Goal: Task Accomplishment & Management: Manage account settings

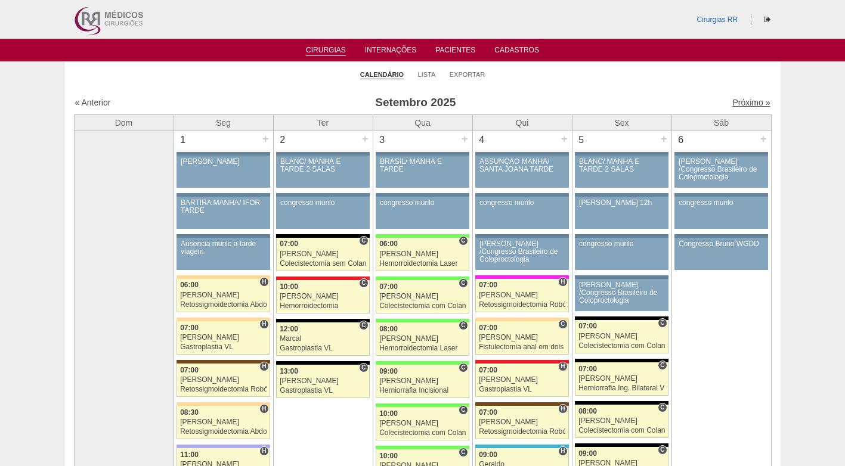
click at [738, 103] on link "Próximo »" at bounding box center [751, 103] width 38 height 10
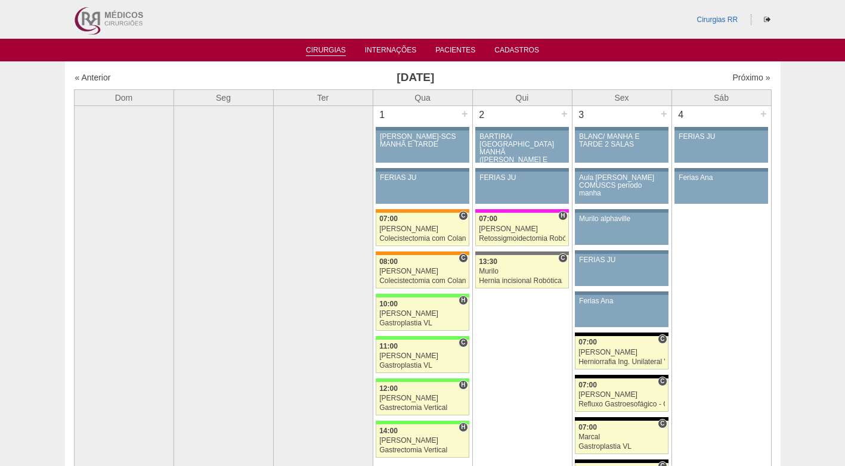
click at [318, 49] on link "Cirurgias" at bounding box center [326, 51] width 40 height 10
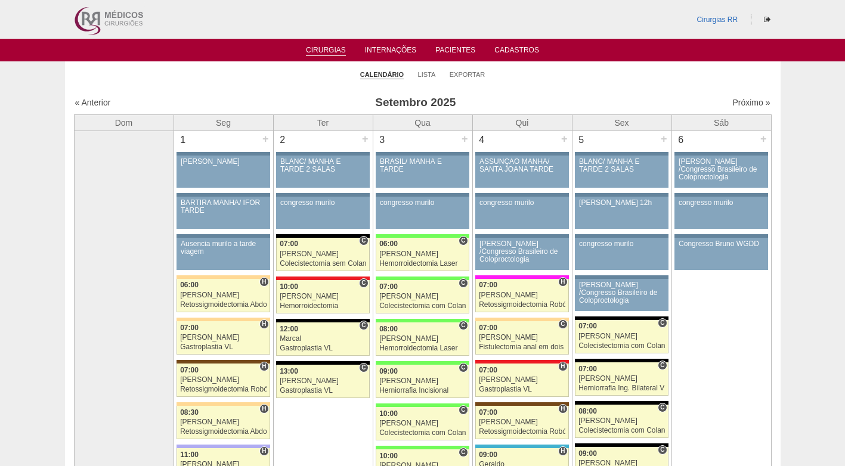
click at [731, 96] on div "« Anterior Setembro 2025 Próximo »" at bounding box center [423, 104] width 698 height 19
click at [736, 100] on link "Próximo »" at bounding box center [751, 103] width 38 height 10
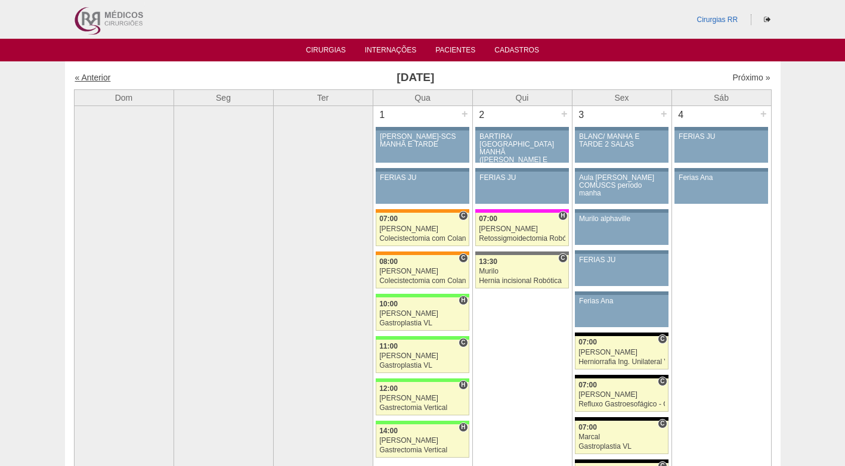
click at [101, 82] on link "« Anterior" at bounding box center [93, 78] width 36 height 10
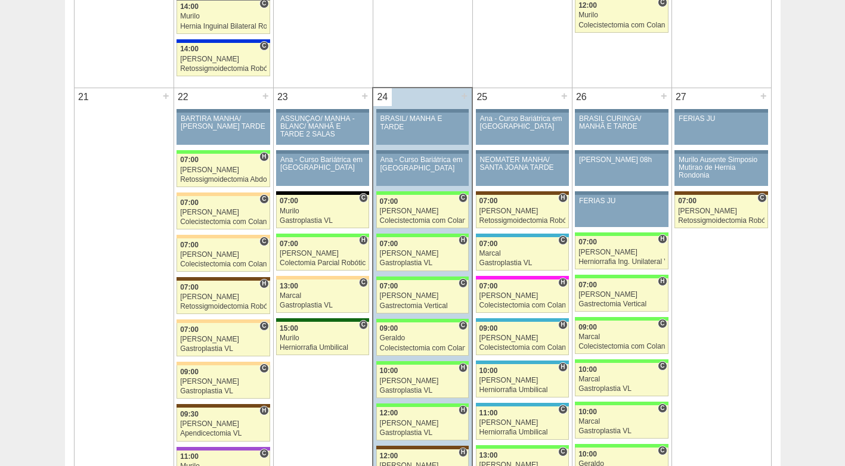
scroll to position [1789, 0]
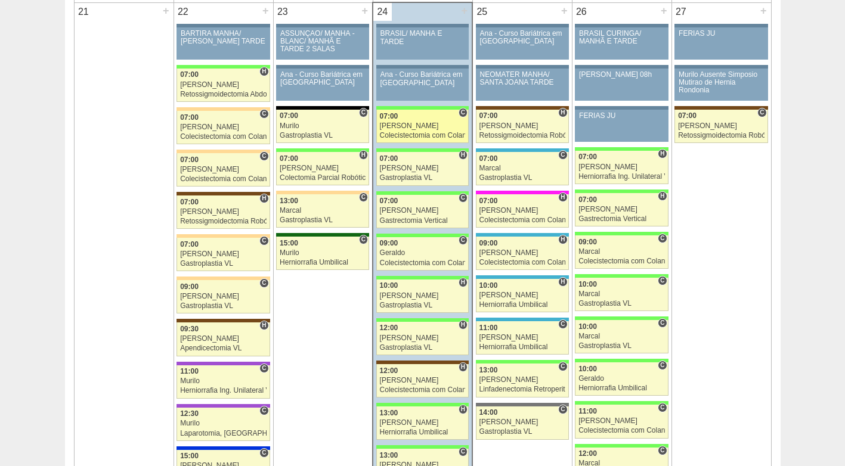
click at [405, 129] on div "[PERSON_NAME]" at bounding box center [423, 126] width 86 height 8
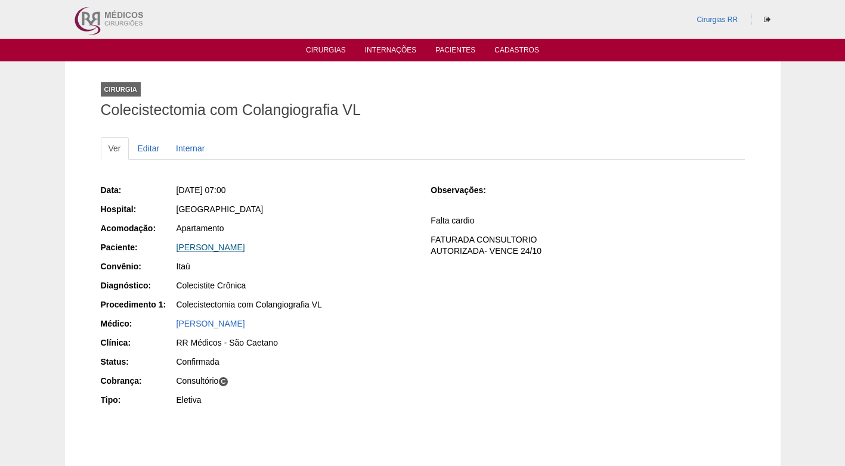
click at [237, 243] on link "[PERSON_NAME]" at bounding box center [211, 248] width 69 height 10
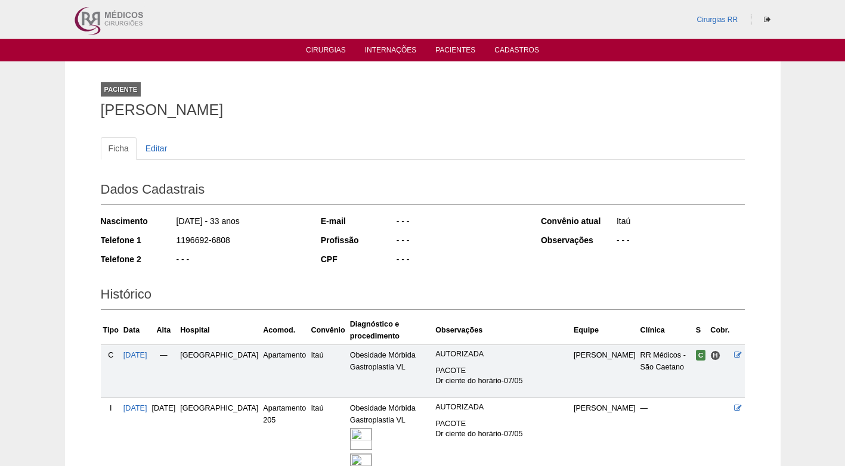
drag, startPoint x: 236, startPoint y: 239, endPoint x: 163, endPoint y: 246, distance: 73.7
click at [163, 246] on div "Telefone 1 1196692-6808" at bounding box center [203, 241] width 204 height 15
copy div "1196692-6808"
click at [273, 264] on div "- - -" at bounding box center [239, 260] width 129 height 15
drag, startPoint x: 371, startPoint y: 131, endPoint x: 431, endPoint y: 196, distance: 88.6
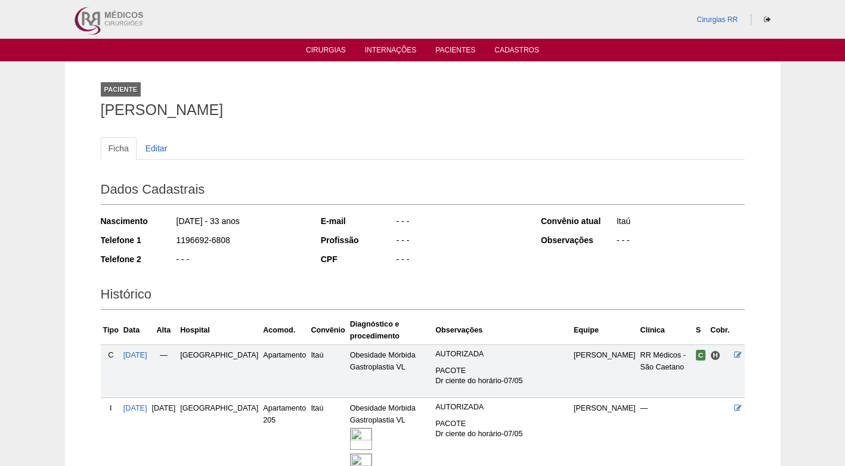
click at [369, 134] on div "Ficha Editar Dados Cadastrais Nascimento 15/04/1992 - 33 anos Telefone 1 119669…" at bounding box center [423, 409] width 644 height 569
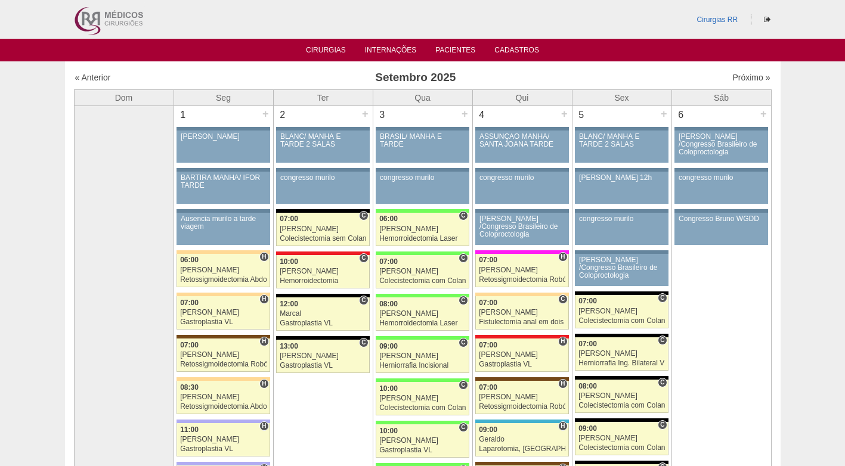
scroll to position [1789, 0]
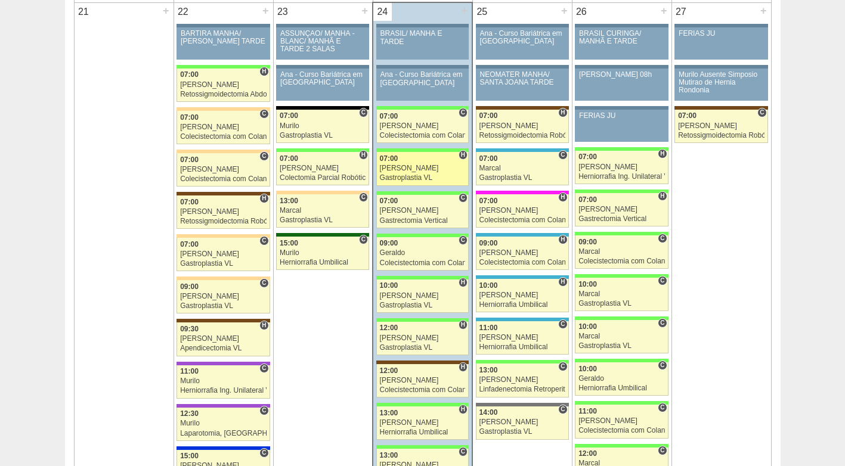
click at [417, 171] on div "[PERSON_NAME]" at bounding box center [423, 169] width 86 height 8
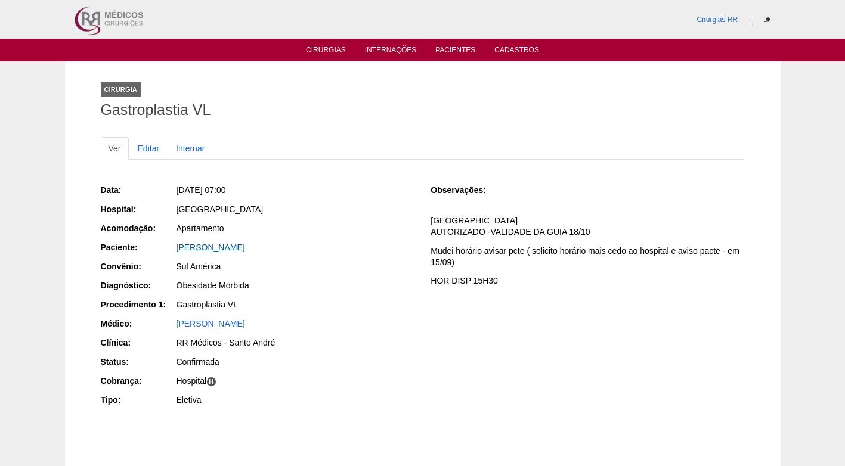
click at [245, 247] on link "[PERSON_NAME]" at bounding box center [211, 248] width 69 height 10
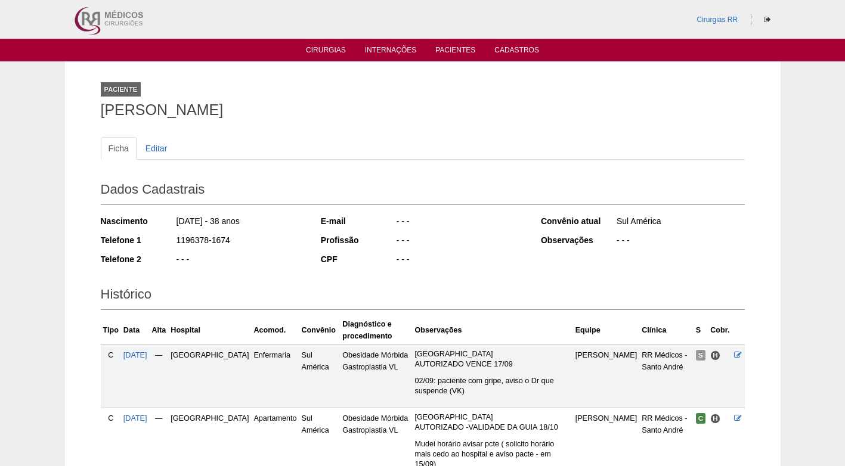
drag, startPoint x: 233, startPoint y: 236, endPoint x: 154, endPoint y: 242, distance: 78.4
click at [154, 242] on div "Telefone 1 1196378-1674" at bounding box center [203, 241] width 204 height 15
copy div "1196378-1674"
click at [259, 242] on div "1196378-1674" at bounding box center [239, 241] width 129 height 15
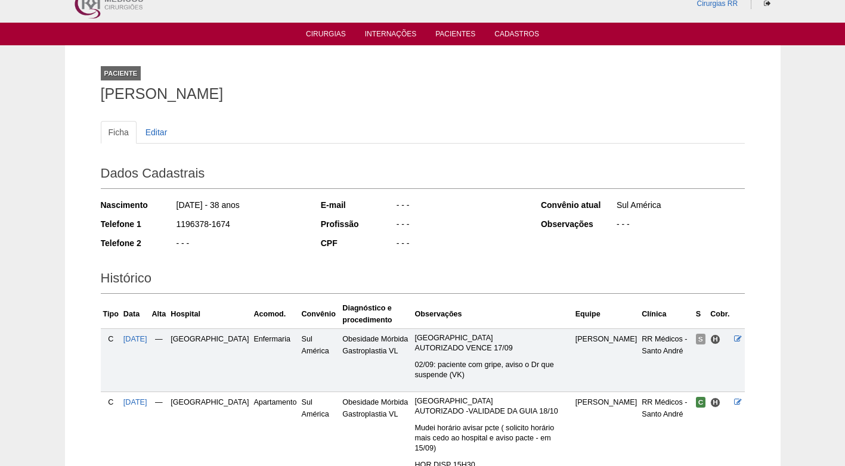
scroll to position [203, 0]
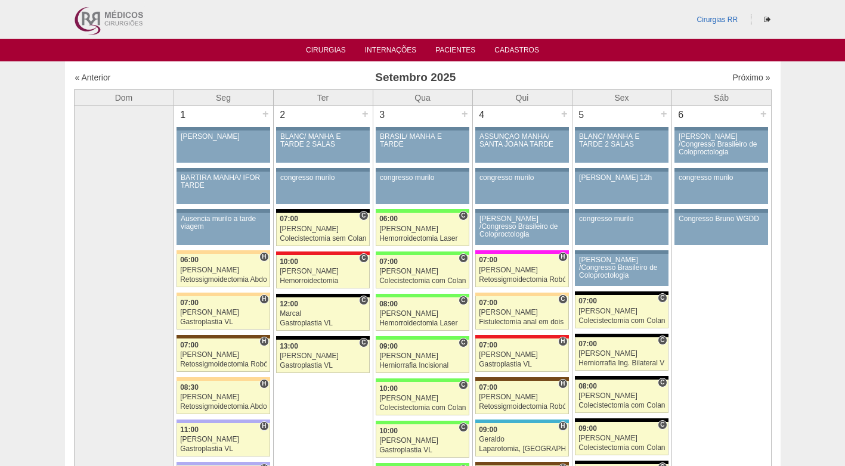
scroll to position [1789, 0]
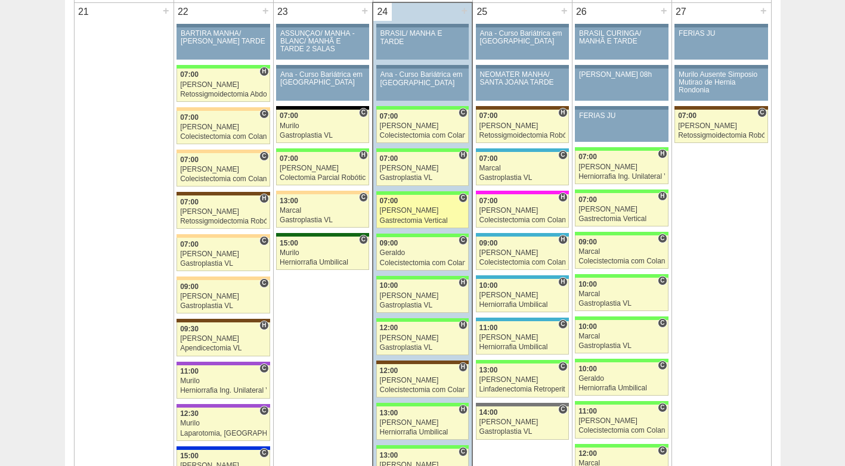
click at [401, 205] on div "07:00" at bounding box center [423, 201] width 86 height 8
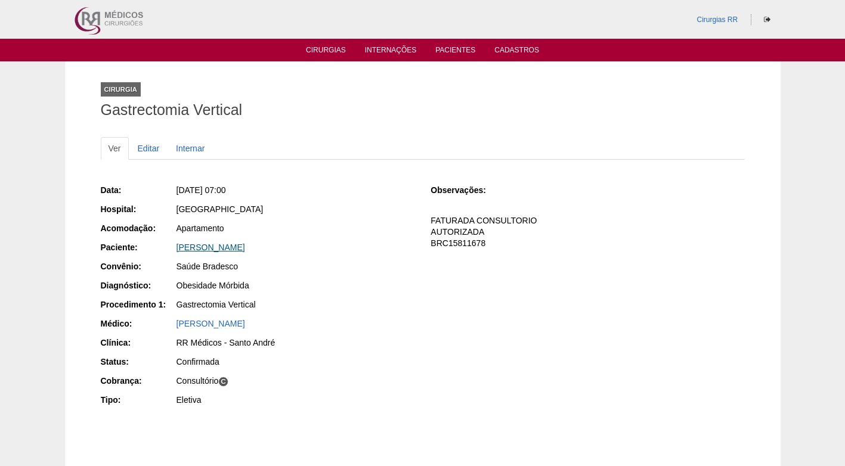
click at [245, 249] on link "[PERSON_NAME]" at bounding box center [211, 248] width 69 height 10
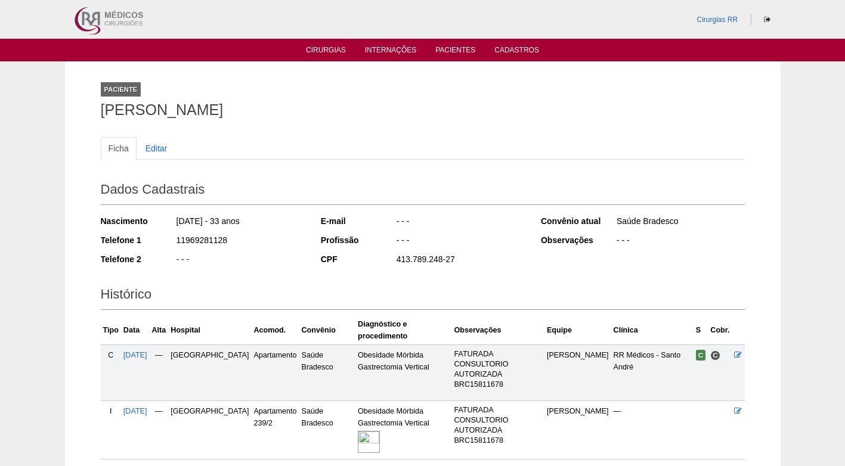
drag, startPoint x: 252, startPoint y: 246, endPoint x: 167, endPoint y: 243, distance: 84.7
click at [167, 243] on div "Telefone 1 11969281128" at bounding box center [203, 241] width 204 height 15
copy div "11969281128"
click at [275, 243] on div "11969281128" at bounding box center [239, 241] width 129 height 15
click at [256, 136] on div "Ficha Editar Dados Cadastrais Nascimento [DATE] - 33 anos Telefone 1 1196928112…" at bounding box center [423, 292] width 644 height 335
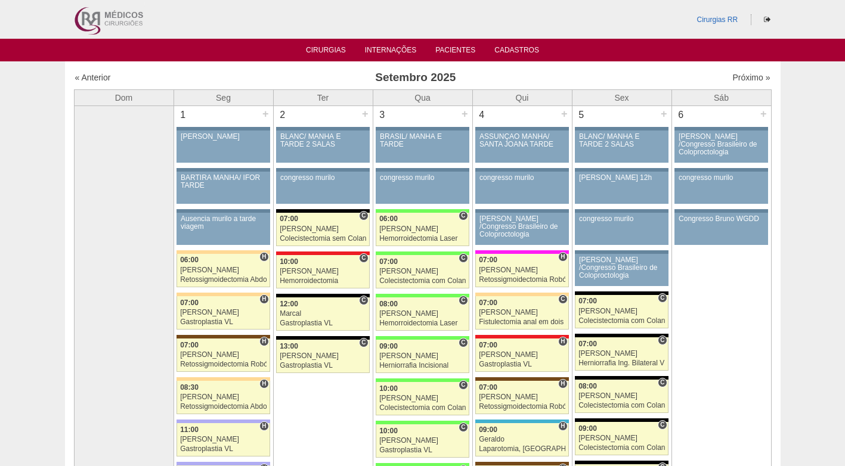
scroll to position [1789, 0]
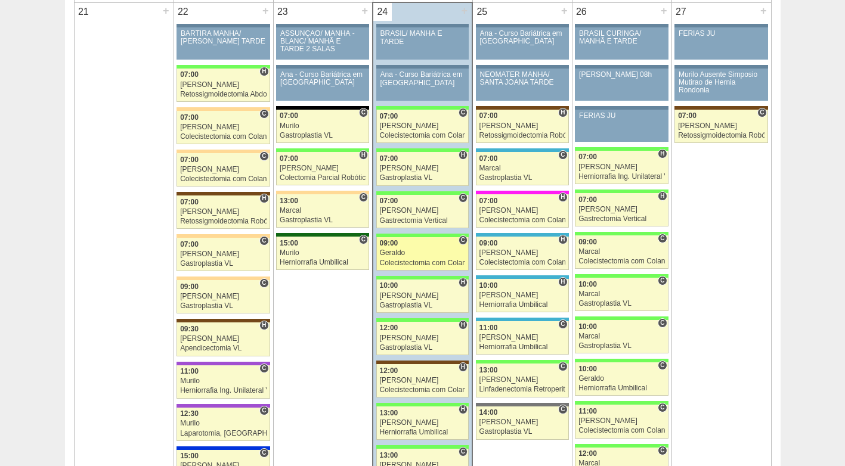
click at [418, 249] on link "88411 Geraldo C 09:00 Geraldo Colecistectomia com Colangiografia VL Hospital Br…" at bounding box center [422, 253] width 92 height 33
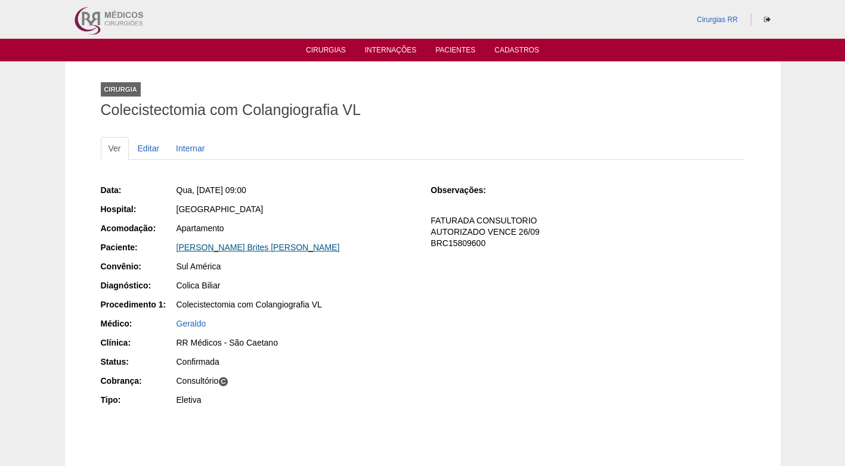
click at [271, 246] on link "Robison Luiz Brites de Souza" at bounding box center [258, 248] width 163 height 10
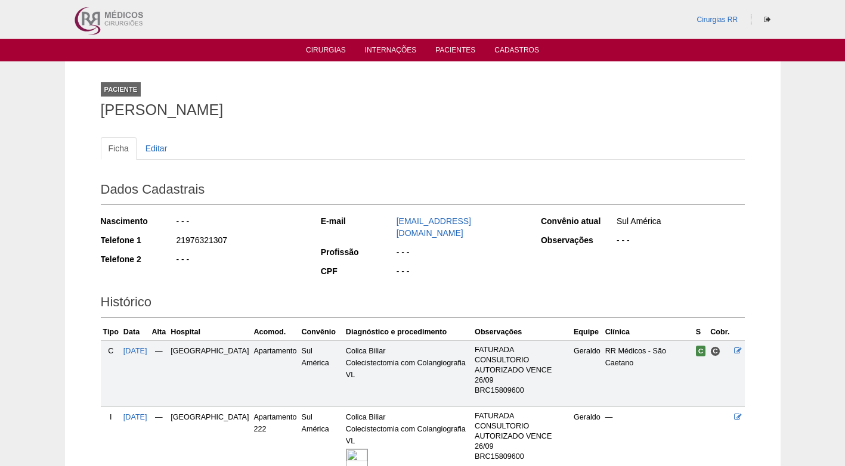
drag, startPoint x: 233, startPoint y: 237, endPoint x: 165, endPoint y: 237, distance: 68.0
click at [165, 237] on div "Telefone 1 21976321307" at bounding box center [203, 241] width 204 height 15
copy div "21976321307"
click at [270, 245] on div "21976321307" at bounding box center [239, 241] width 129 height 15
click at [245, 129] on div "Ficha Editar Dados Cadastrais Nascimento - - - Telefone 1 21976321307 Telefone …" at bounding box center [423, 314] width 644 height 378
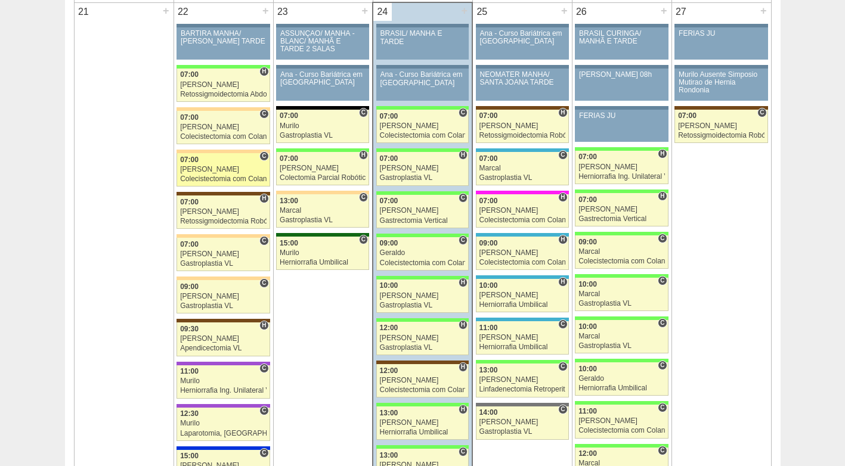
scroll to position [1789, 0]
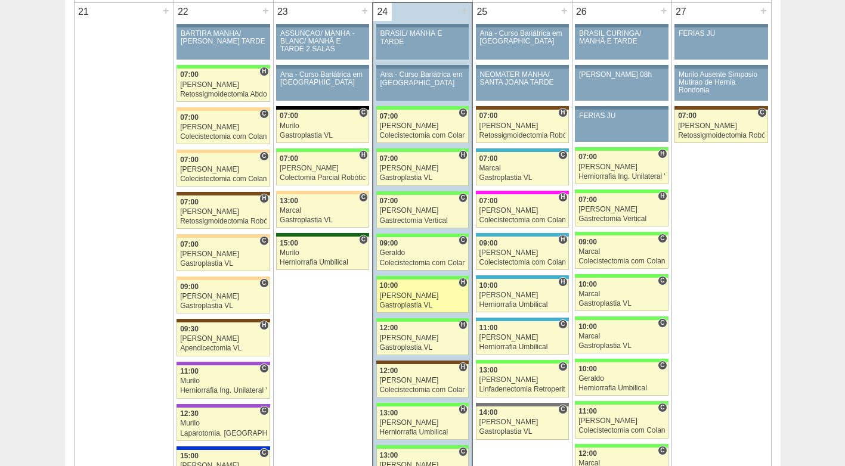
click at [420, 288] on div "10:00" at bounding box center [423, 286] width 86 height 8
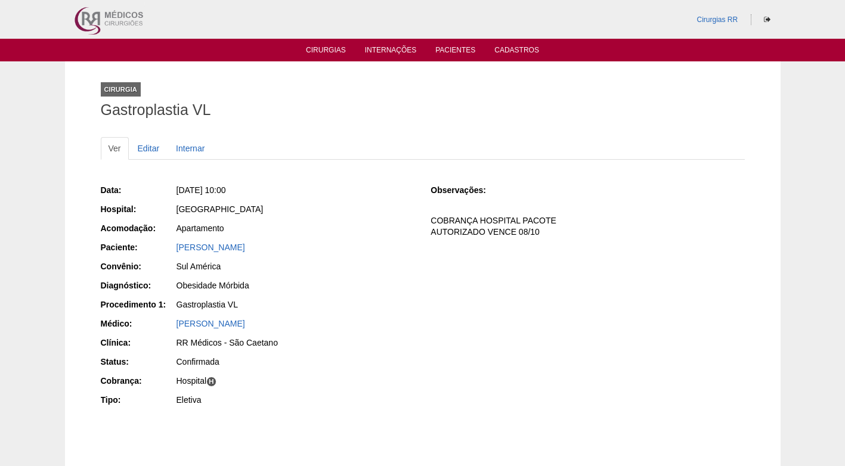
click at [251, 236] on div "Apartamento" at bounding box center [294, 229] width 239 height 15
click at [245, 245] on link "[PERSON_NAME]" at bounding box center [211, 248] width 69 height 10
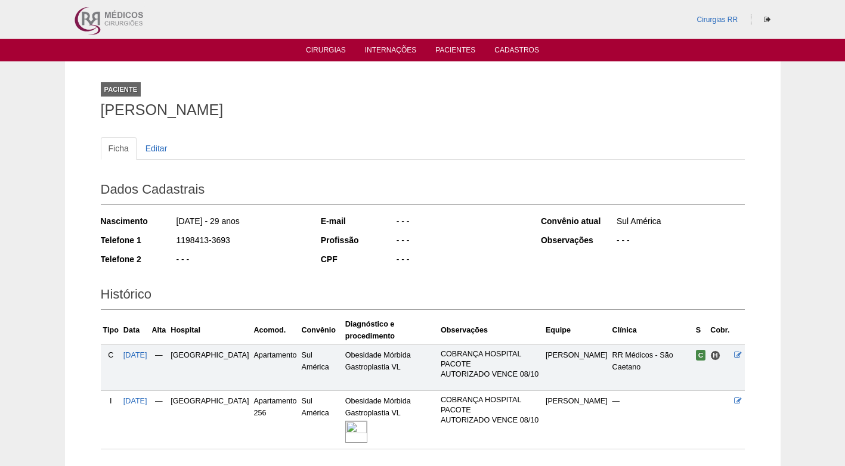
drag, startPoint x: 242, startPoint y: 243, endPoint x: 157, endPoint y: 240, distance: 84.8
click at [157, 240] on div "Telefone 1 1198413-3693" at bounding box center [203, 241] width 204 height 15
copy div "1198413-3693"
click at [273, 246] on div "1198413-3693" at bounding box center [239, 241] width 129 height 15
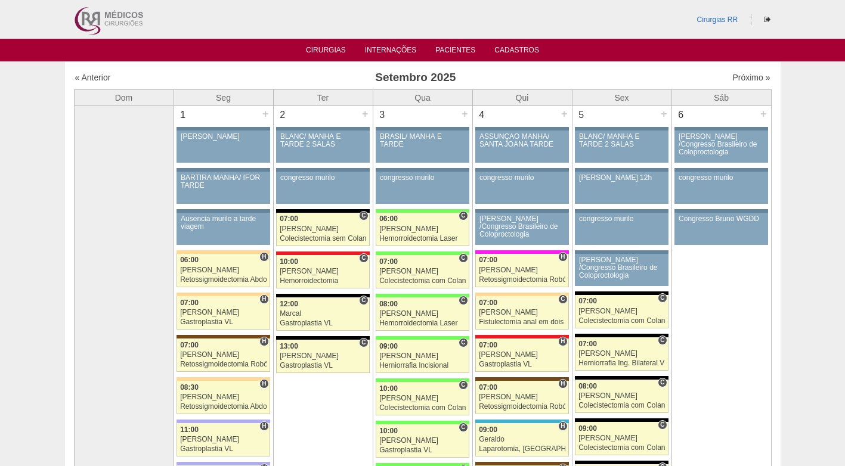
scroll to position [1789, 0]
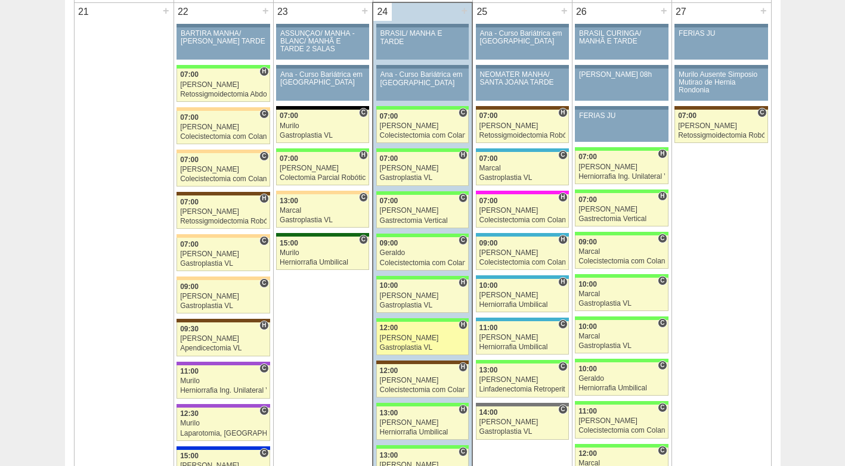
click at [395, 330] on span "12:00" at bounding box center [389, 328] width 18 height 8
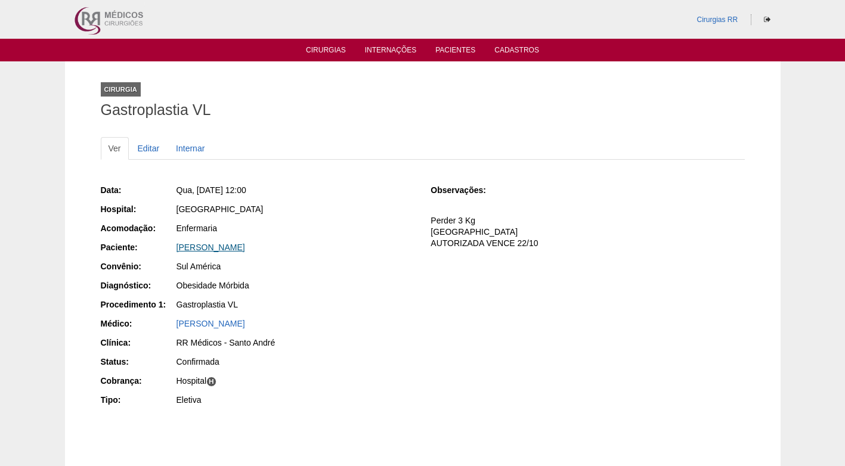
click at [218, 250] on link "[PERSON_NAME]" at bounding box center [211, 248] width 69 height 10
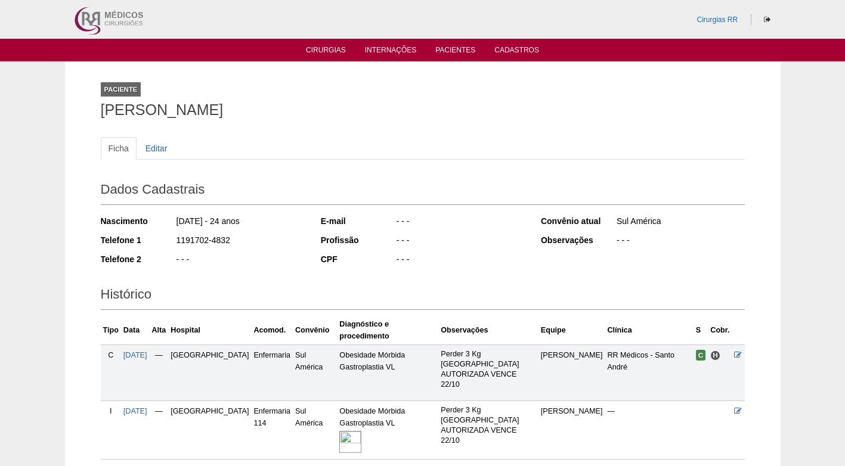
drag, startPoint x: 239, startPoint y: 239, endPoint x: 177, endPoint y: 239, distance: 62.0
click at [177, 239] on div "1191702-4832" at bounding box center [239, 241] width 129 height 15
copy div "1191702-4832"
click at [269, 242] on div "1191702-4832" at bounding box center [239, 241] width 129 height 15
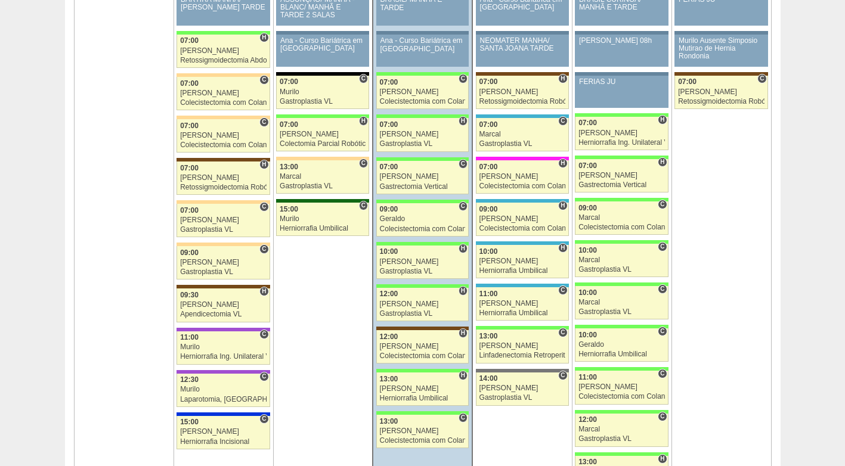
scroll to position [1908, 0]
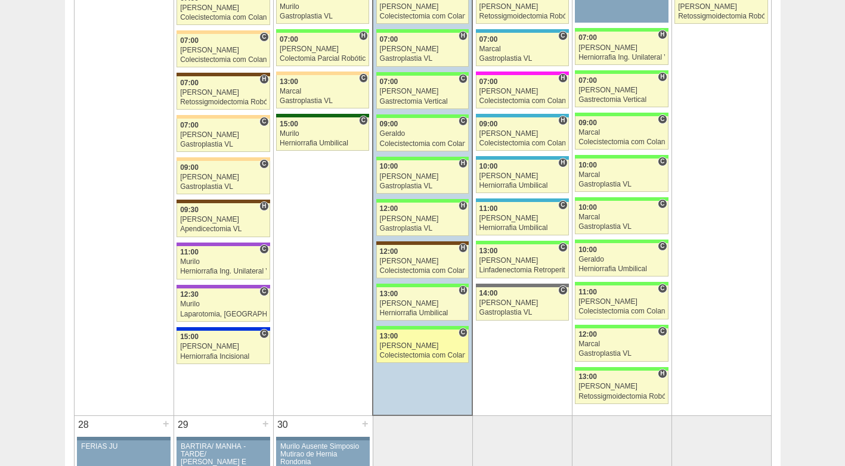
click at [414, 338] on div "13:00" at bounding box center [423, 337] width 86 height 8
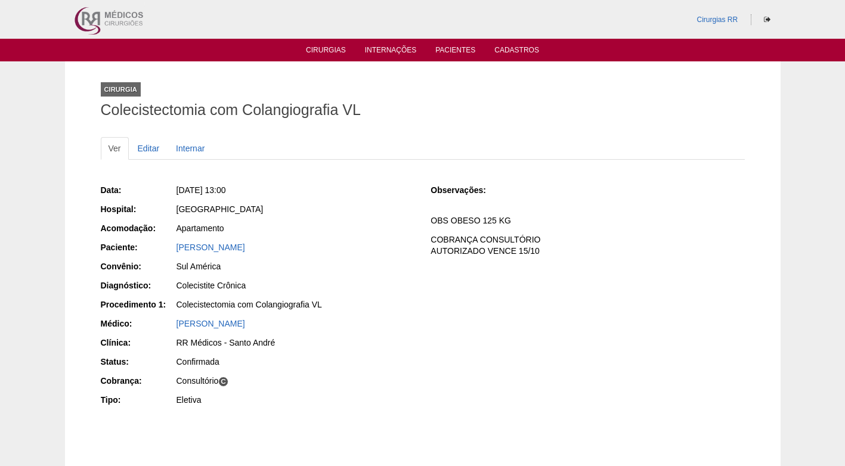
click at [426, 249] on div "Data: [DATE] 13:00 Hospital: [GEOGRAPHIC_DATA] Acomodação: Apartamento Paciente…" at bounding box center [423, 296] width 644 height 233
click at [154, 146] on link "Editar" at bounding box center [149, 148] width 38 height 23
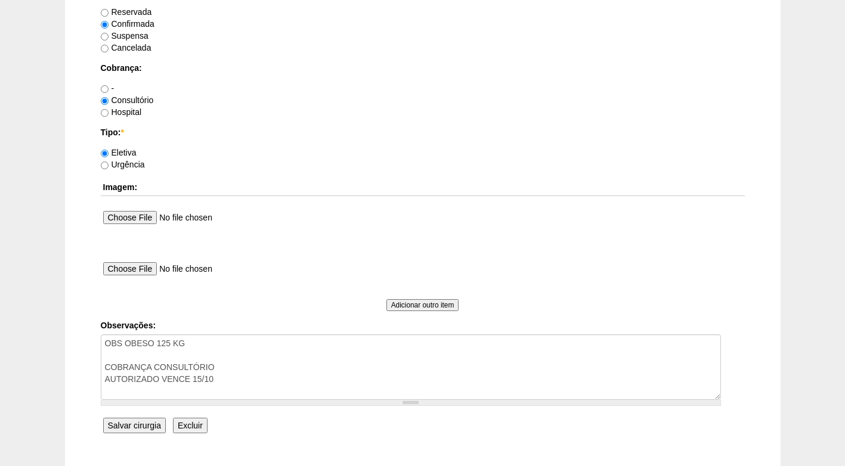
scroll to position [1014, 0]
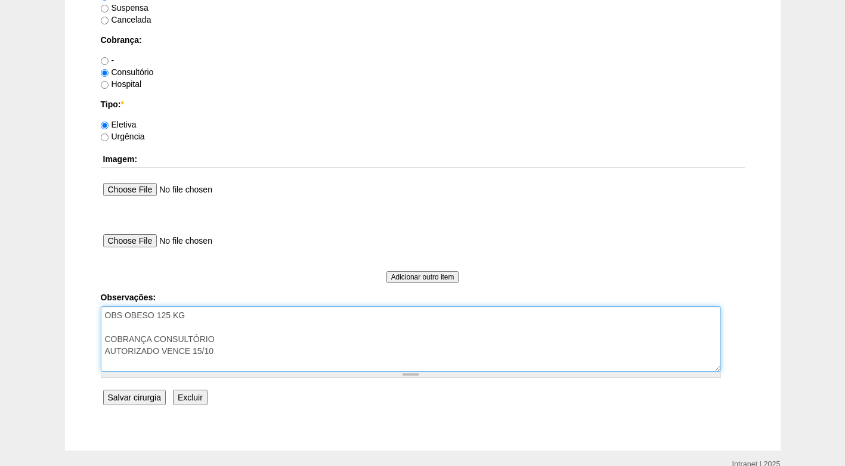
click at [253, 323] on textarea "OBS OBESO 125 KG COBRANÇA CONSULTÓRIO AUTORIZADO VENCE 15/10" at bounding box center [411, 340] width 620 height 66
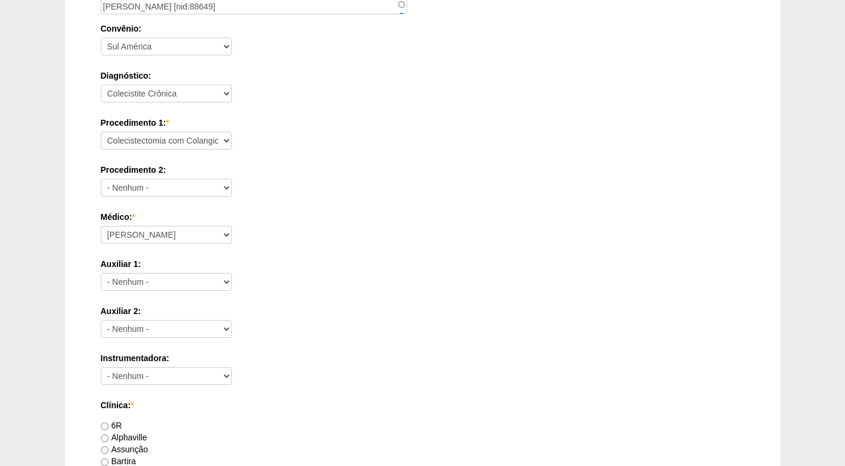
scroll to position [358, 0]
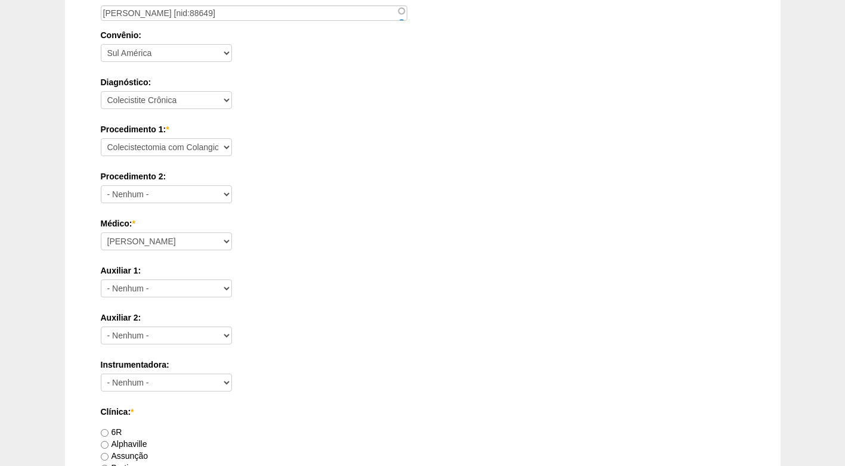
type textarea "OBS OBESO 125 KG SEM COLANGIO COBRANÇA CONSULTÓRIO AUTORIZADO VENCE 15/10"
click at [208, 149] on select "Consultório Abscesso Hepático - Drenagem Abscesso perianal Amputação Abdômino P…" at bounding box center [166, 147] width 131 height 18
select select "3692"
click at [101, 138] on select "Consultório Abscesso Hepático - Drenagem Abscesso perianal Amputação Abdômino P…" at bounding box center [166, 147] width 131 height 18
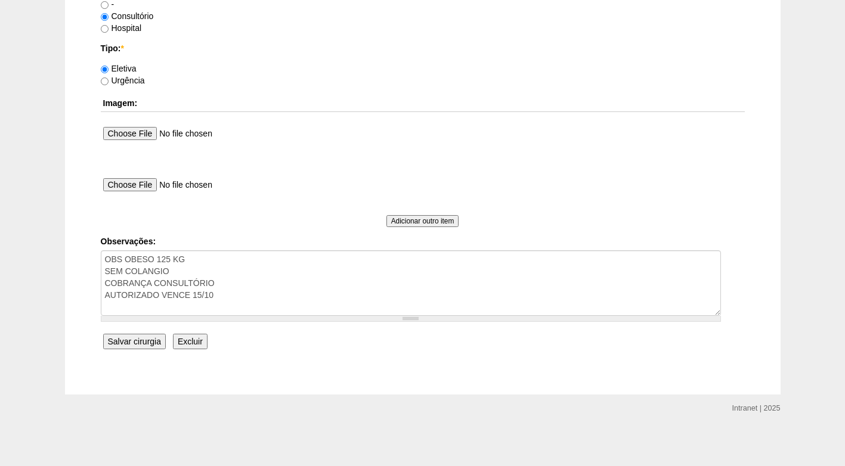
scroll to position [1070, 0]
click at [154, 343] on input "Salvar cirurgia" at bounding box center [134, 341] width 63 height 16
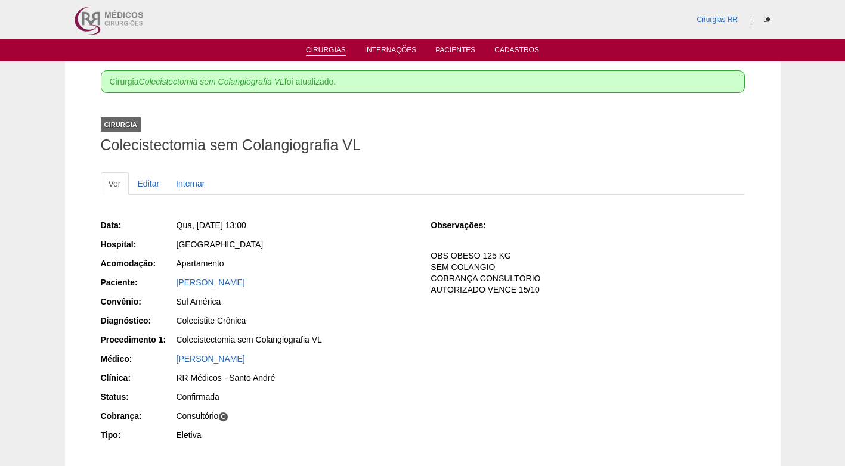
click at [329, 48] on link "Cirurgias" at bounding box center [326, 51] width 40 height 10
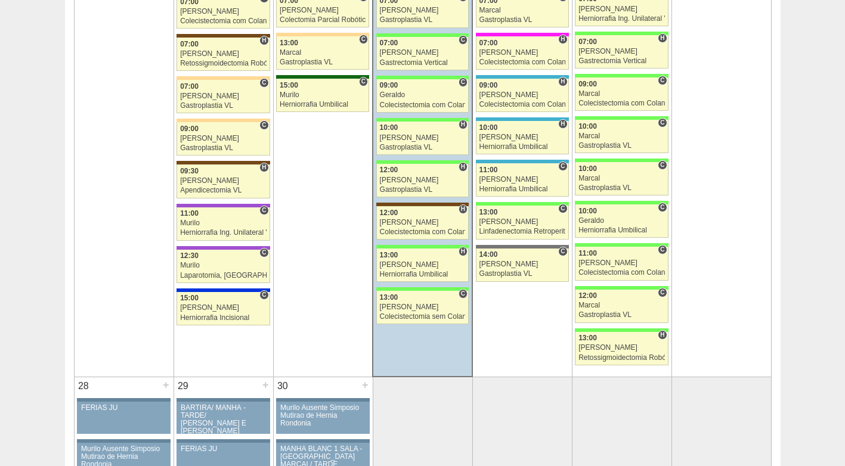
scroll to position [2087, 0]
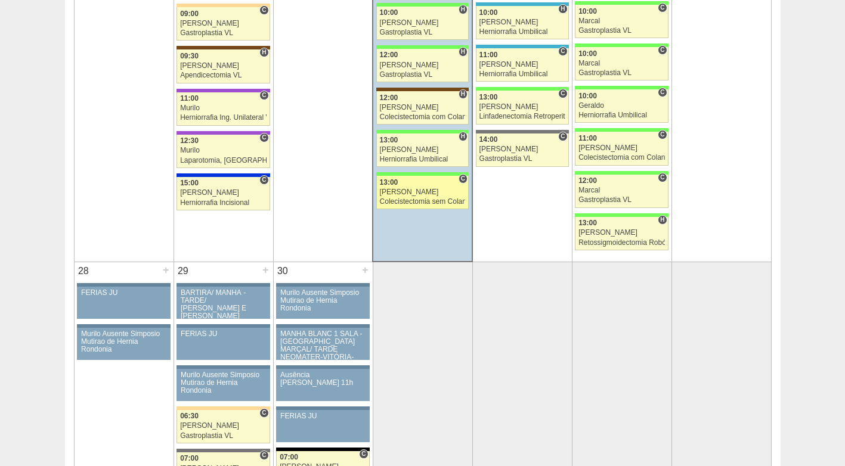
click at [411, 203] on div "Colecistectomia sem Colangiografia VL" at bounding box center [423, 202] width 86 height 8
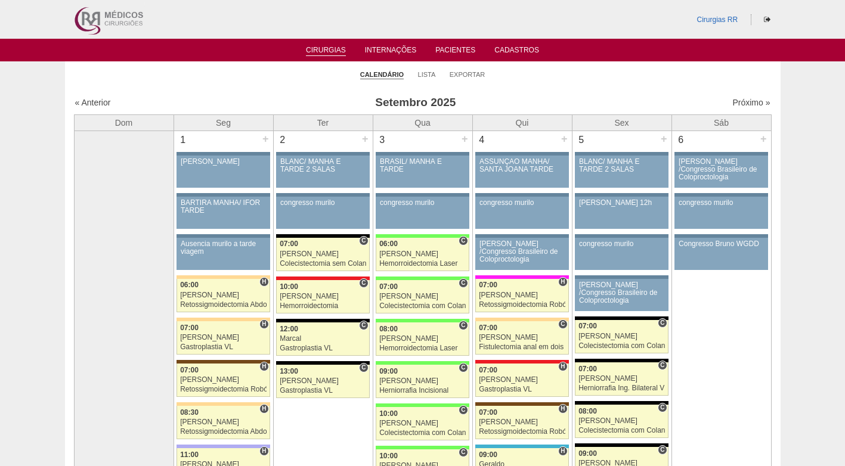
scroll to position [2087, 0]
